Goal: Information Seeking & Learning: Check status

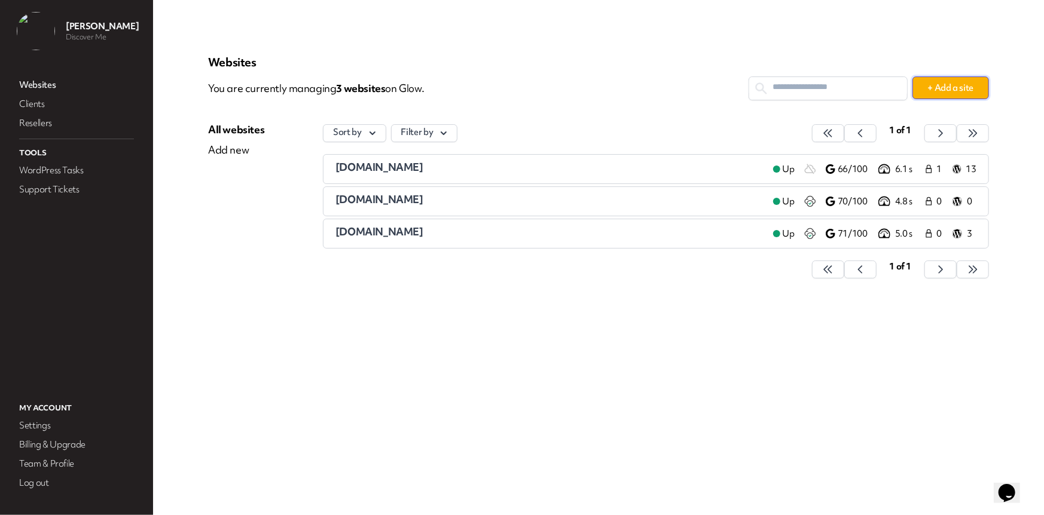
click at [973, 87] on button "+ Add a site" at bounding box center [950, 88] width 77 height 23
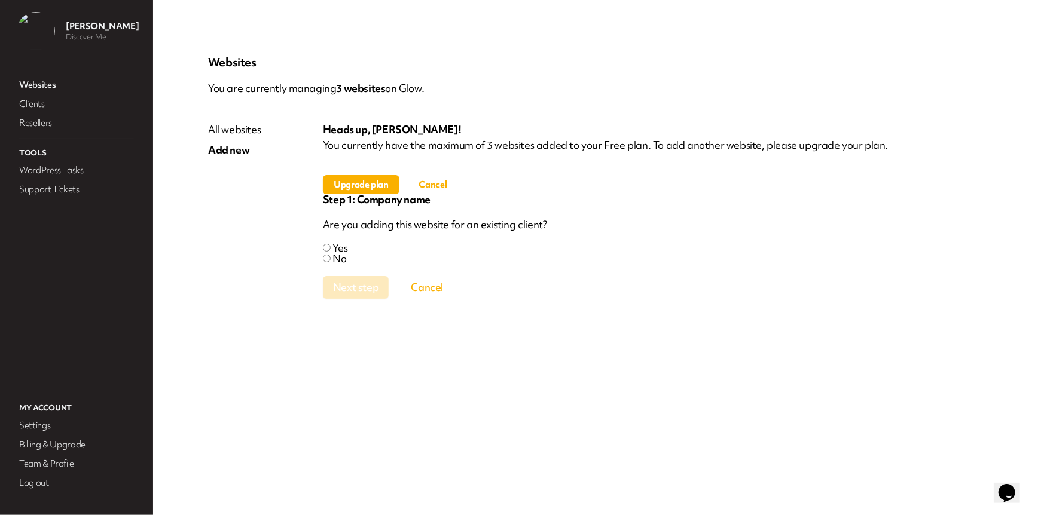
click at [359, 185] on button "Upgrade plan" at bounding box center [361, 184] width 77 height 19
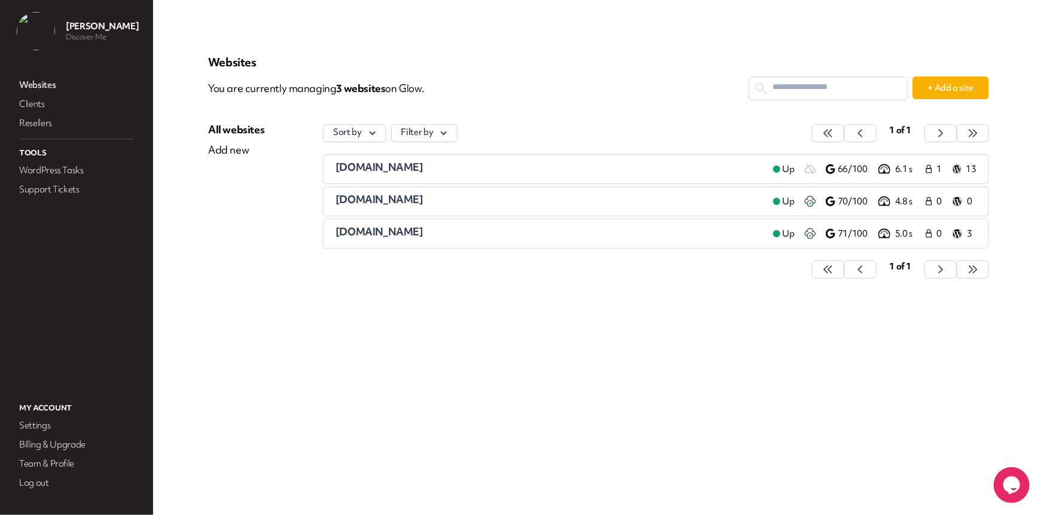
click at [393, 167] on span "[DOMAIN_NAME]" at bounding box center [379, 167] width 88 height 14
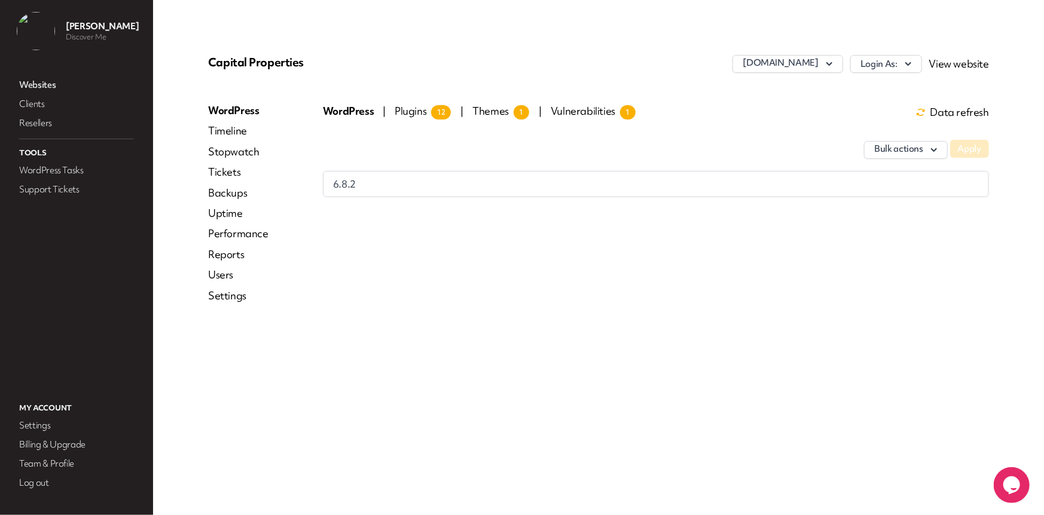
click at [234, 251] on link "Reports" at bounding box center [238, 254] width 60 height 11
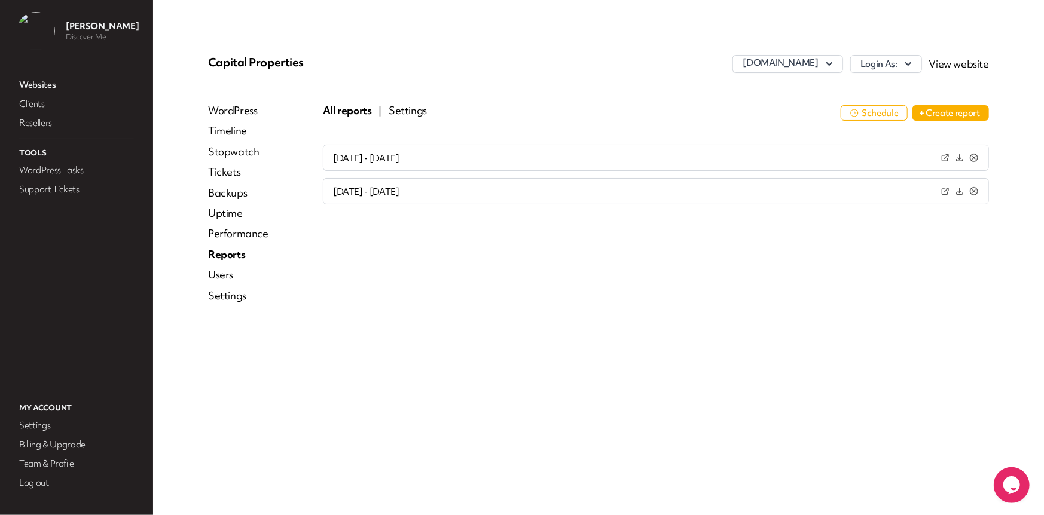
click at [406, 115] on button "Settings" at bounding box center [408, 110] width 38 height 11
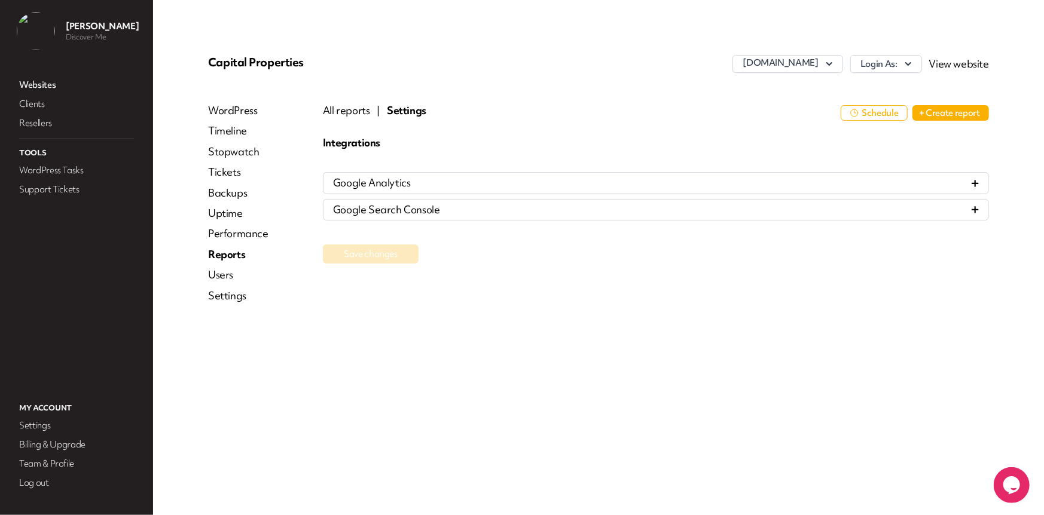
click at [341, 116] on button "All reports" at bounding box center [346, 110] width 47 height 11
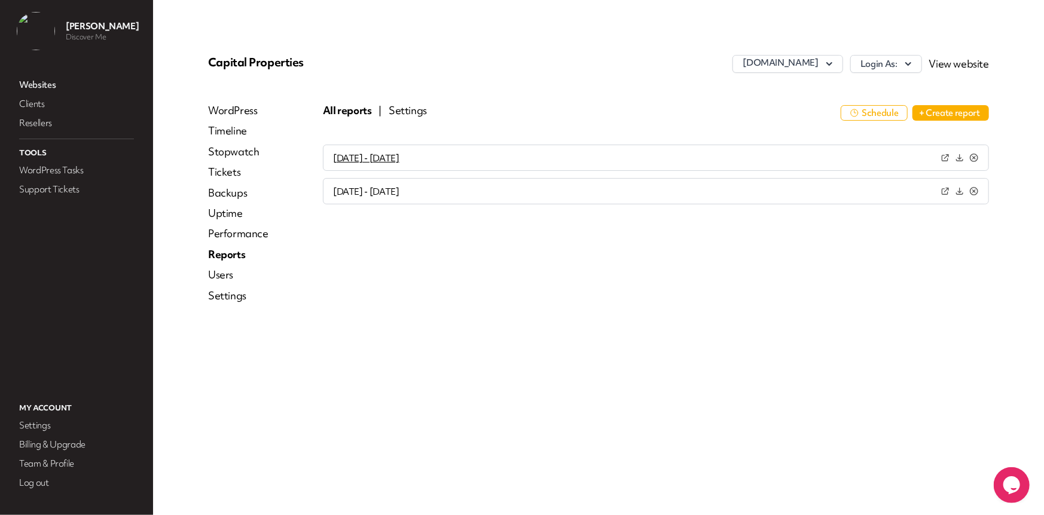
click at [399, 159] on button "[DATE] - [DATE]" at bounding box center [366, 159] width 66 height 10
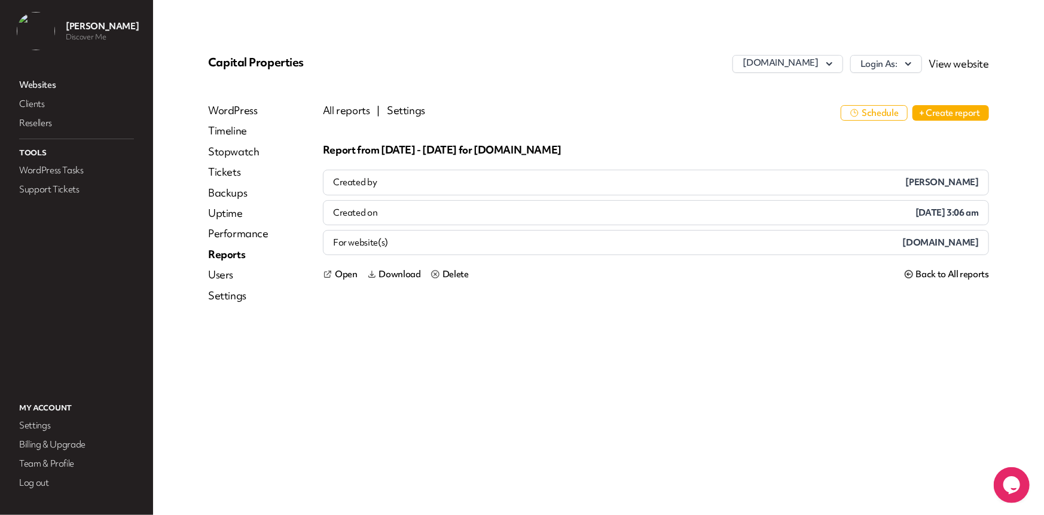
click at [412, 115] on button "Settings" at bounding box center [406, 110] width 38 height 11
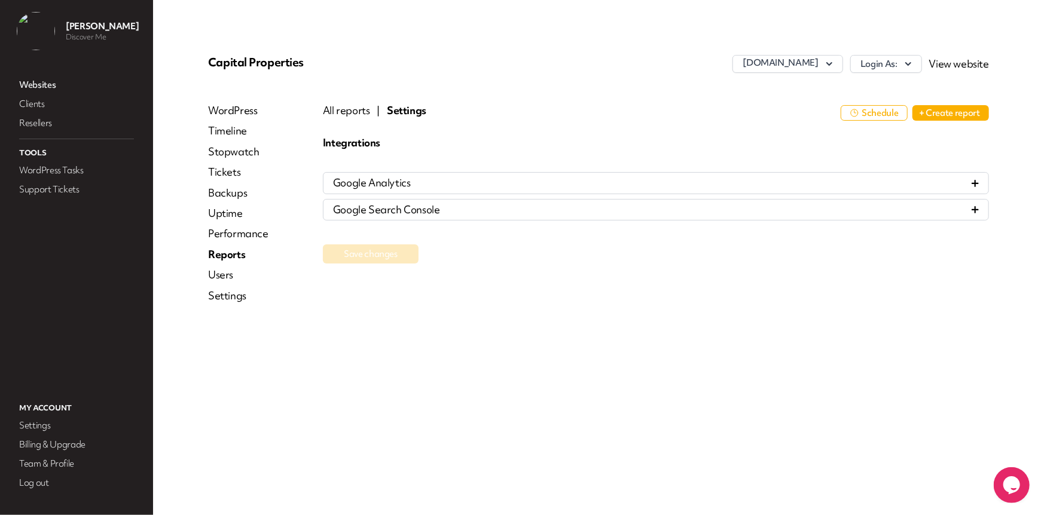
click at [353, 115] on button "All reports" at bounding box center [346, 110] width 47 height 11
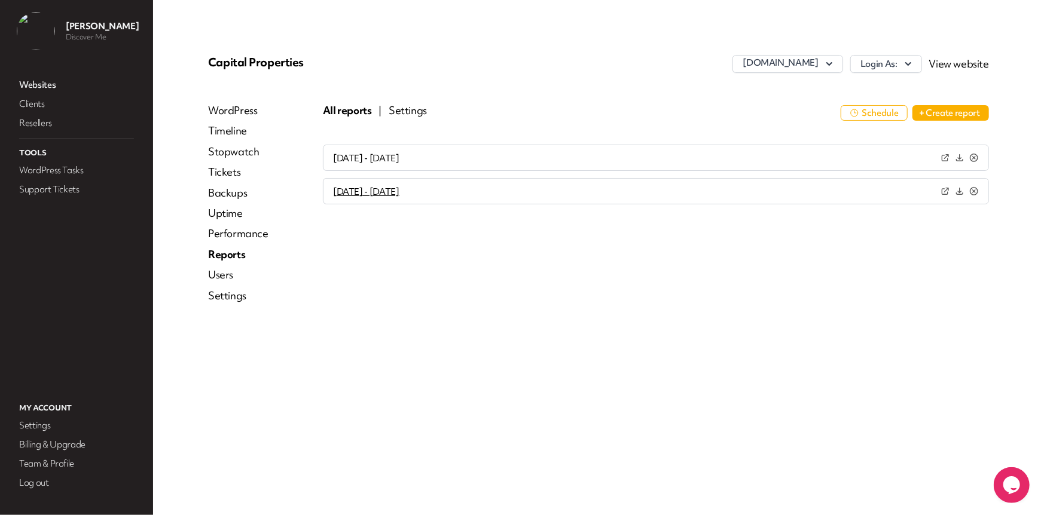
click at [399, 190] on button "[DATE] - [DATE]" at bounding box center [366, 192] width 66 height 10
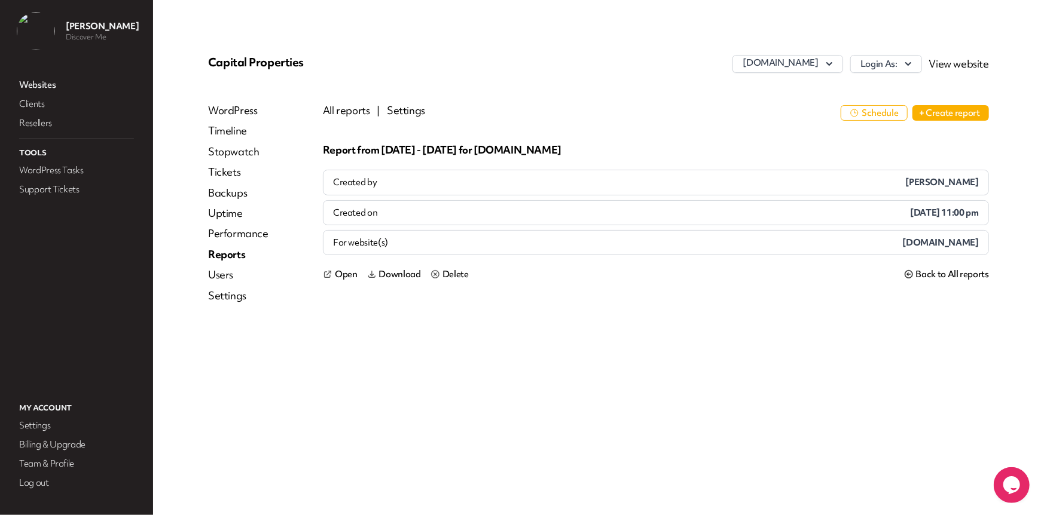
click at [879, 118] on button "Schedule" at bounding box center [874, 113] width 67 height 16
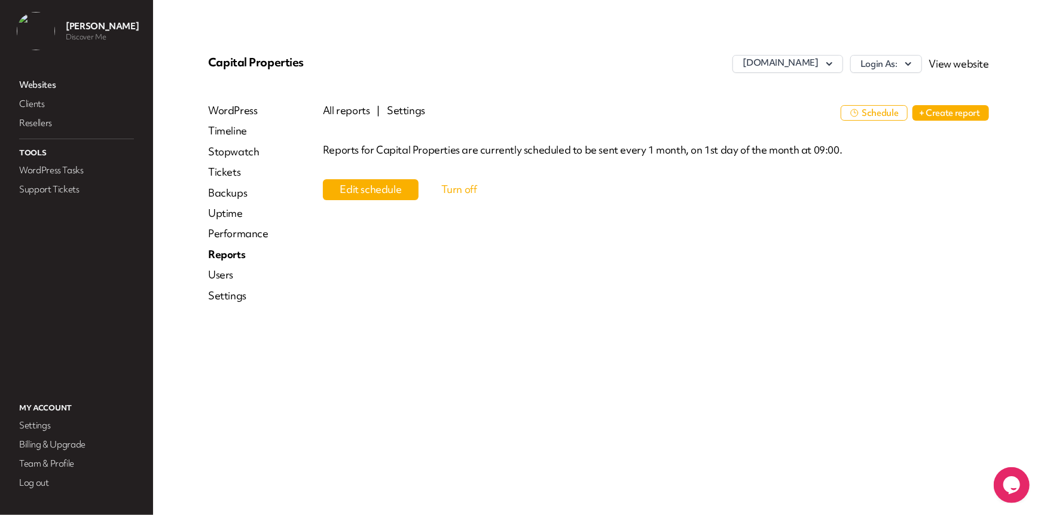
click at [404, 111] on button "Settings" at bounding box center [406, 110] width 38 height 11
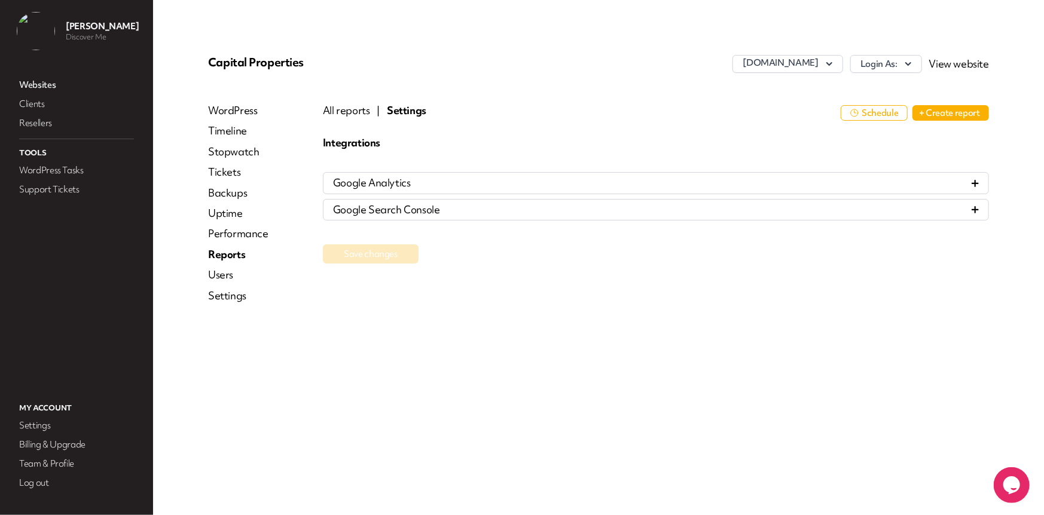
click at [349, 111] on button "All reports" at bounding box center [346, 110] width 47 height 11
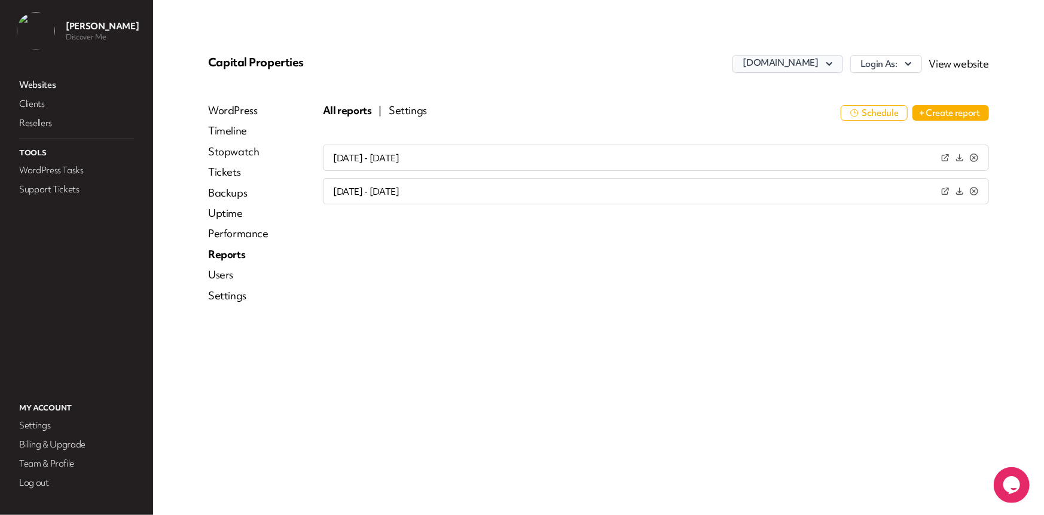
click at [802, 66] on button "[DOMAIN_NAME]" at bounding box center [787, 64] width 110 height 18
click at [35, 88] on link "Websites" at bounding box center [77, 85] width 120 height 17
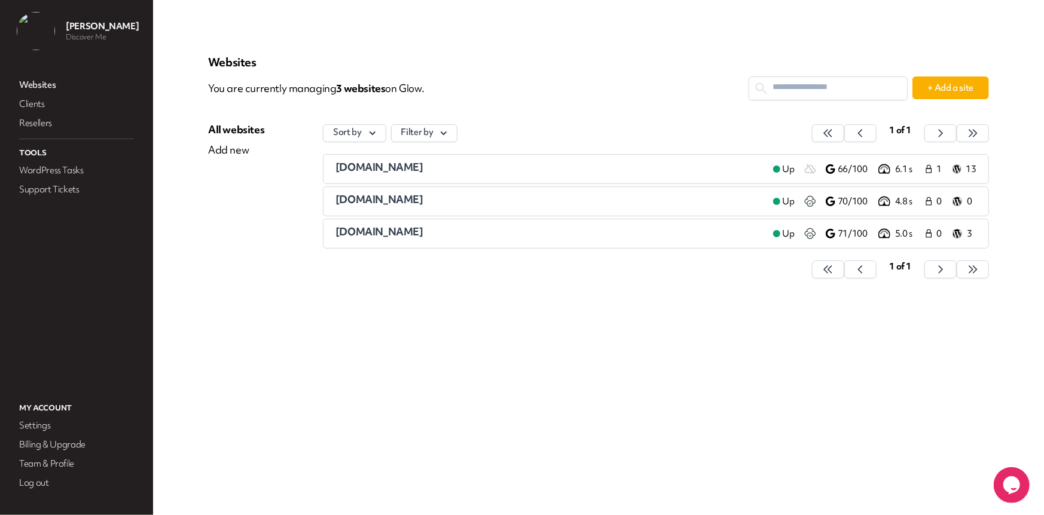
click at [377, 204] on span "[DOMAIN_NAME]" at bounding box center [379, 200] width 88 height 14
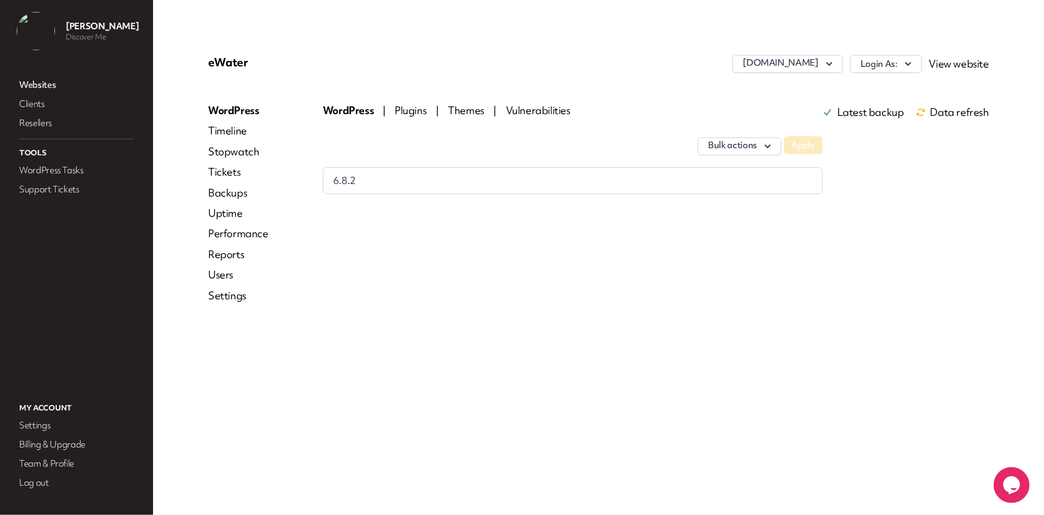
click at [236, 253] on link "Reports" at bounding box center [238, 254] width 60 height 11
